Goal: Find specific page/section: Find specific page/section

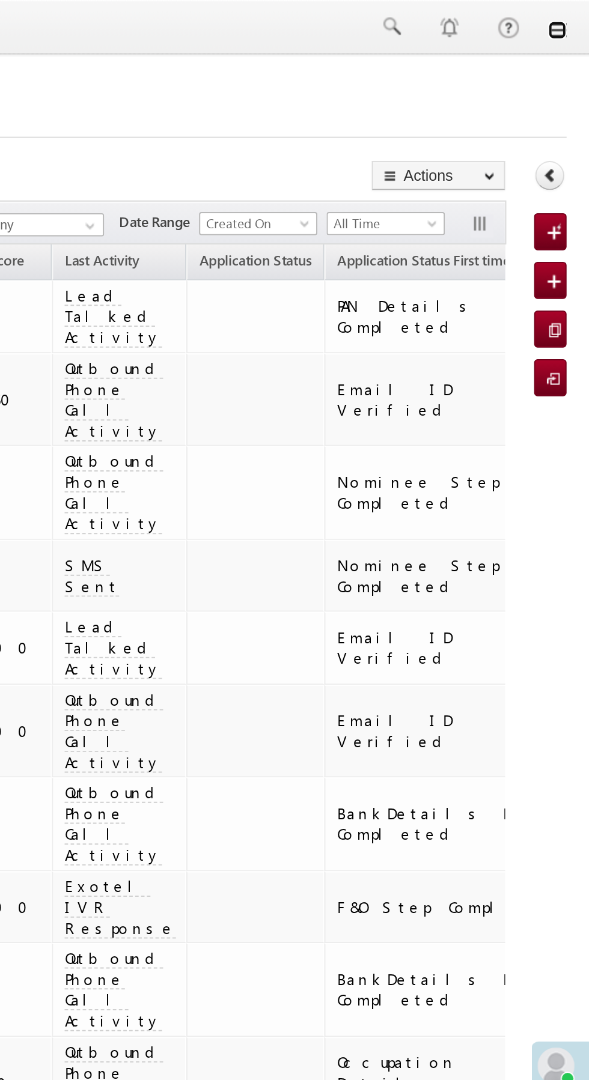
click at [572, 16] on link at bounding box center [572, 16] width 10 height 10
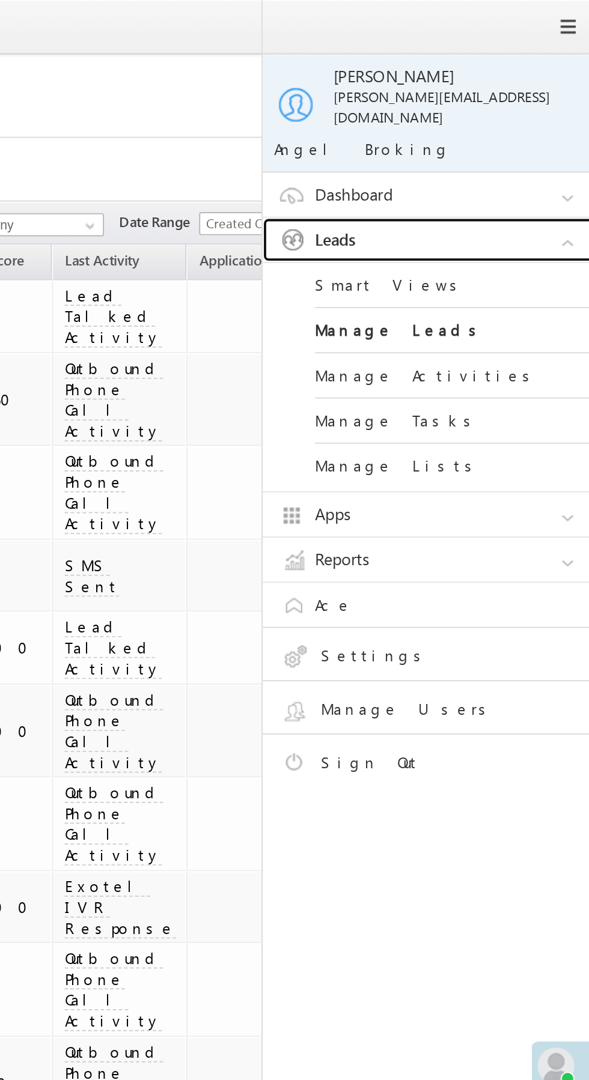
click at [537, 114] on link "Leads" at bounding box center [509, 124] width 180 height 23
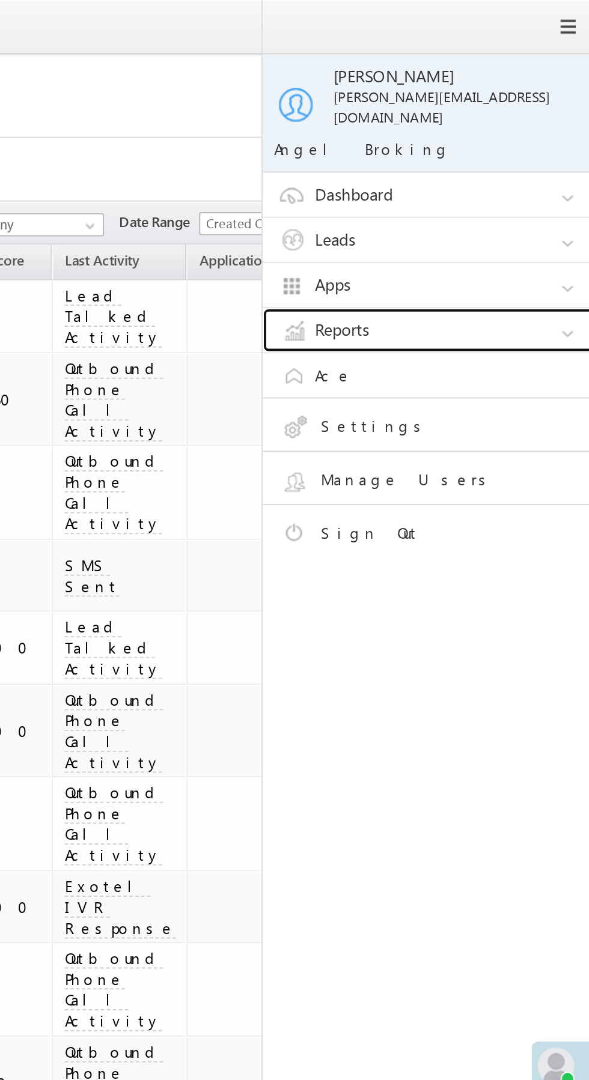
click at [519, 163] on link "Reports" at bounding box center [509, 171] width 180 height 23
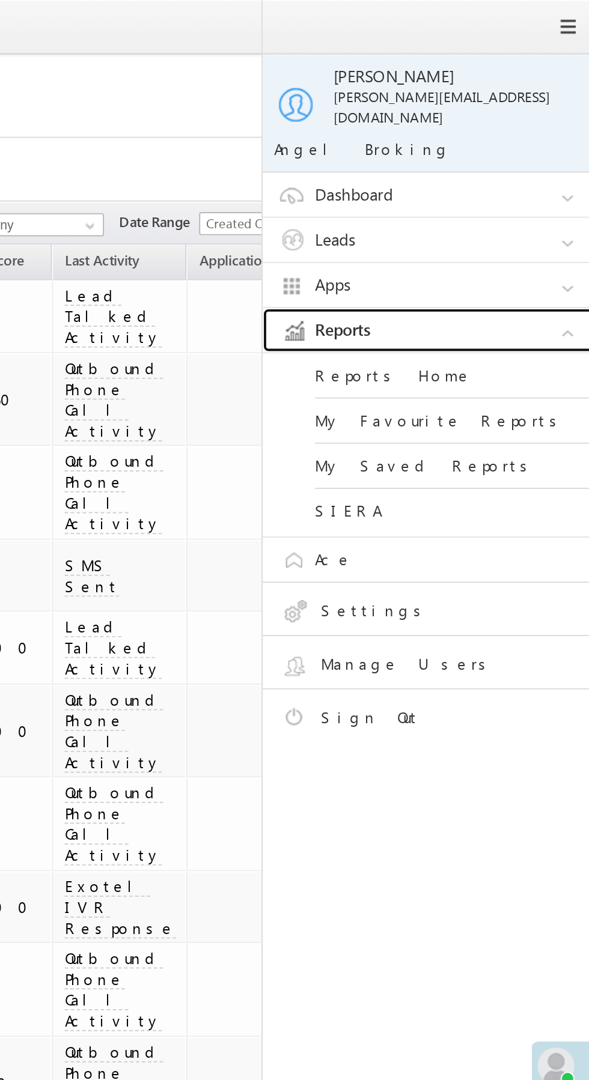
click at [520, 162] on link "Reports" at bounding box center [509, 171] width 180 height 23
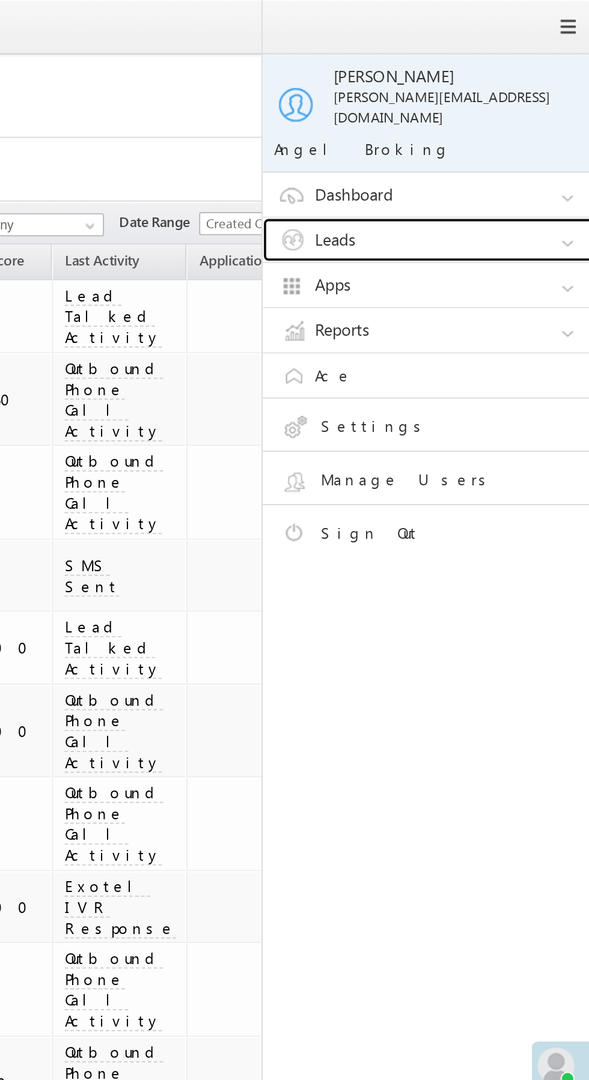
click at [529, 113] on link "Leads" at bounding box center [509, 124] width 180 height 23
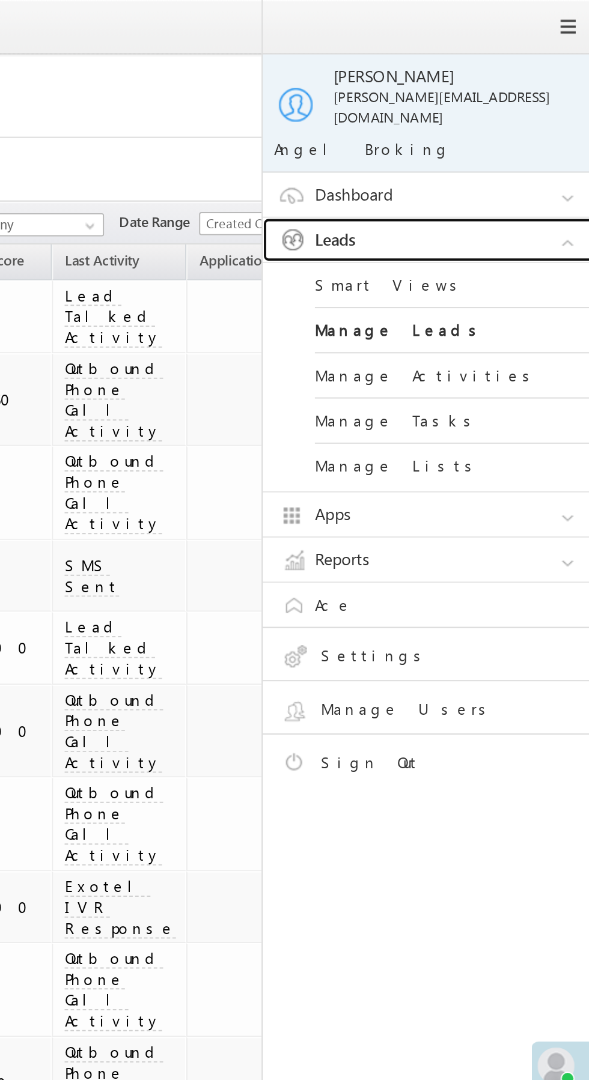
click at [529, 113] on link "Leads" at bounding box center [509, 124] width 180 height 23
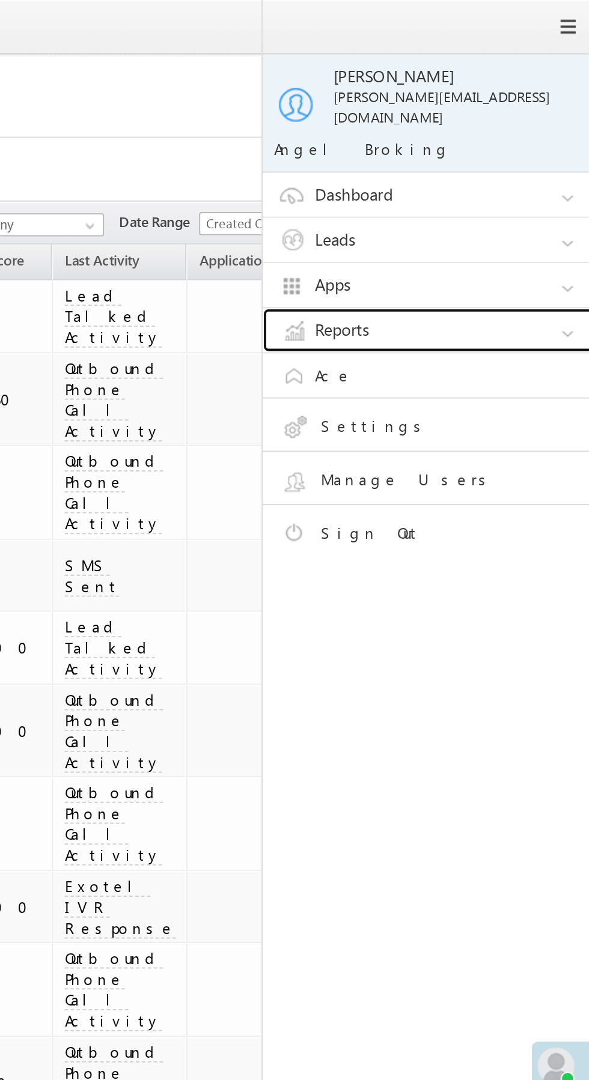
click at [509, 161] on link "Reports" at bounding box center [509, 171] width 180 height 23
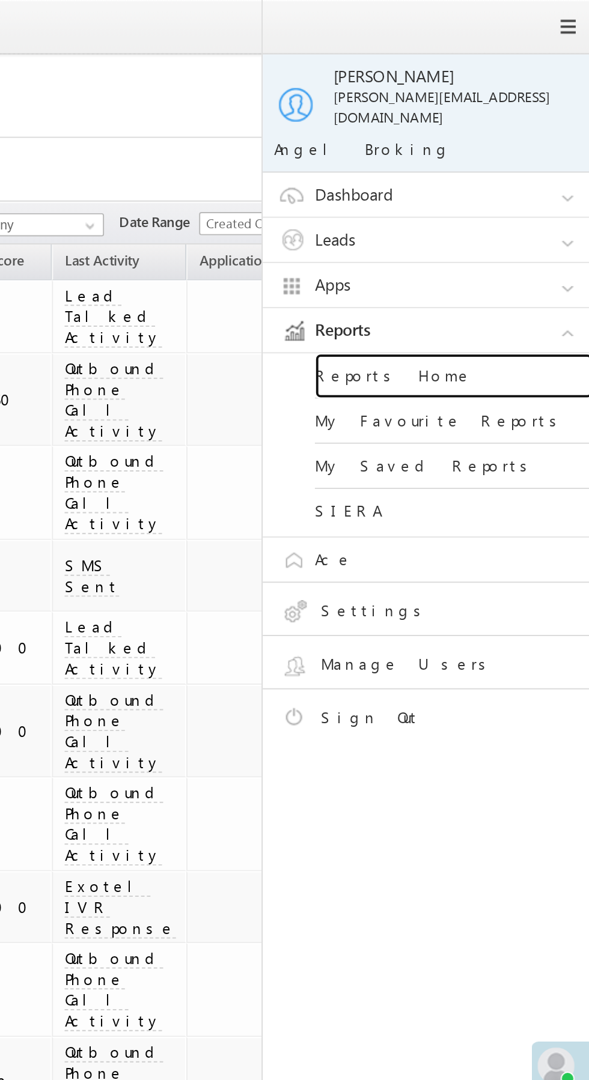
click at [512, 184] on link "Reports Home" at bounding box center [518, 194] width 144 height 23
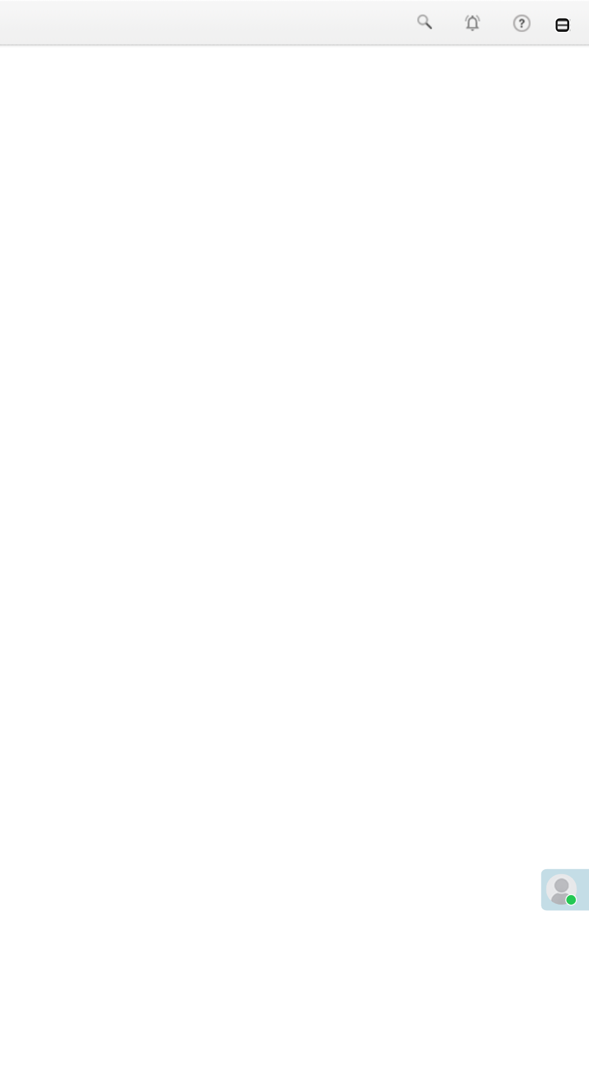
click at [575, 18] on link at bounding box center [572, 16] width 10 height 10
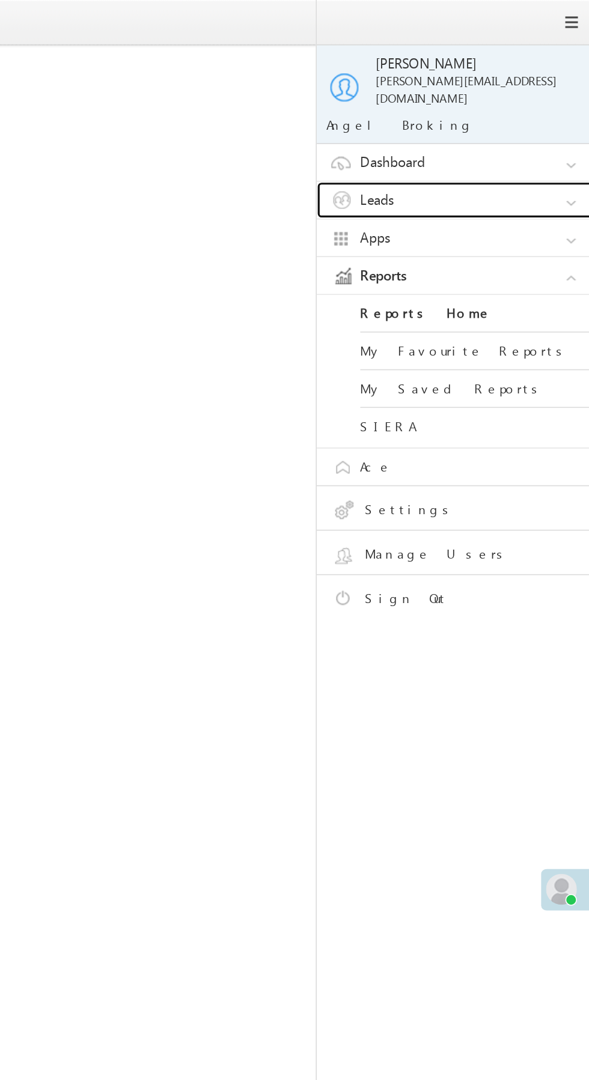
click at [529, 114] on link "Leads" at bounding box center [509, 124] width 180 height 23
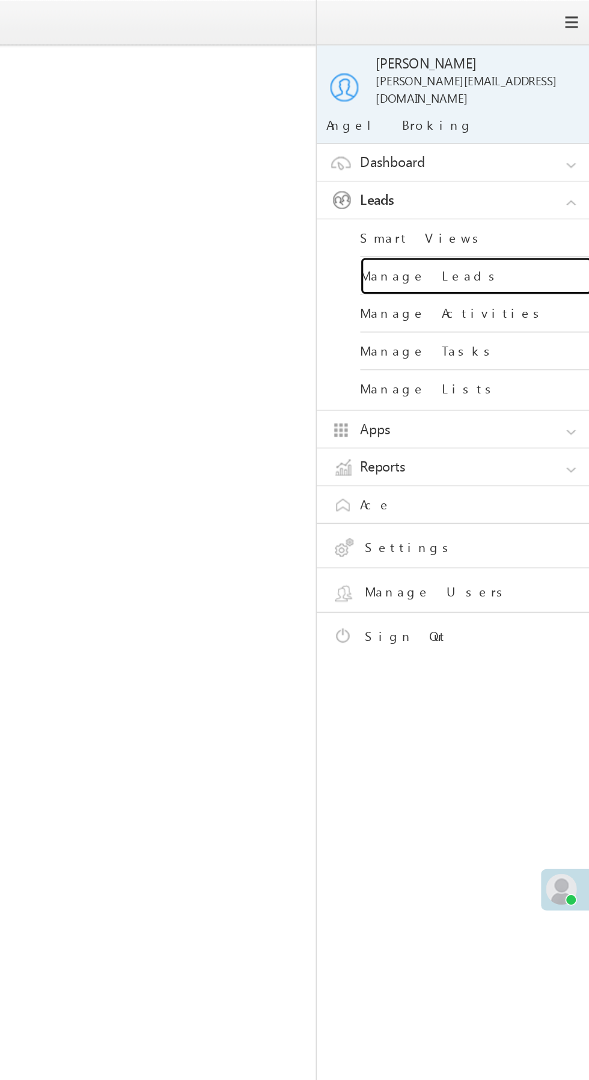
click at [534, 160] on link "Manage Leads" at bounding box center [518, 171] width 144 height 23
